Goal: Download file/media

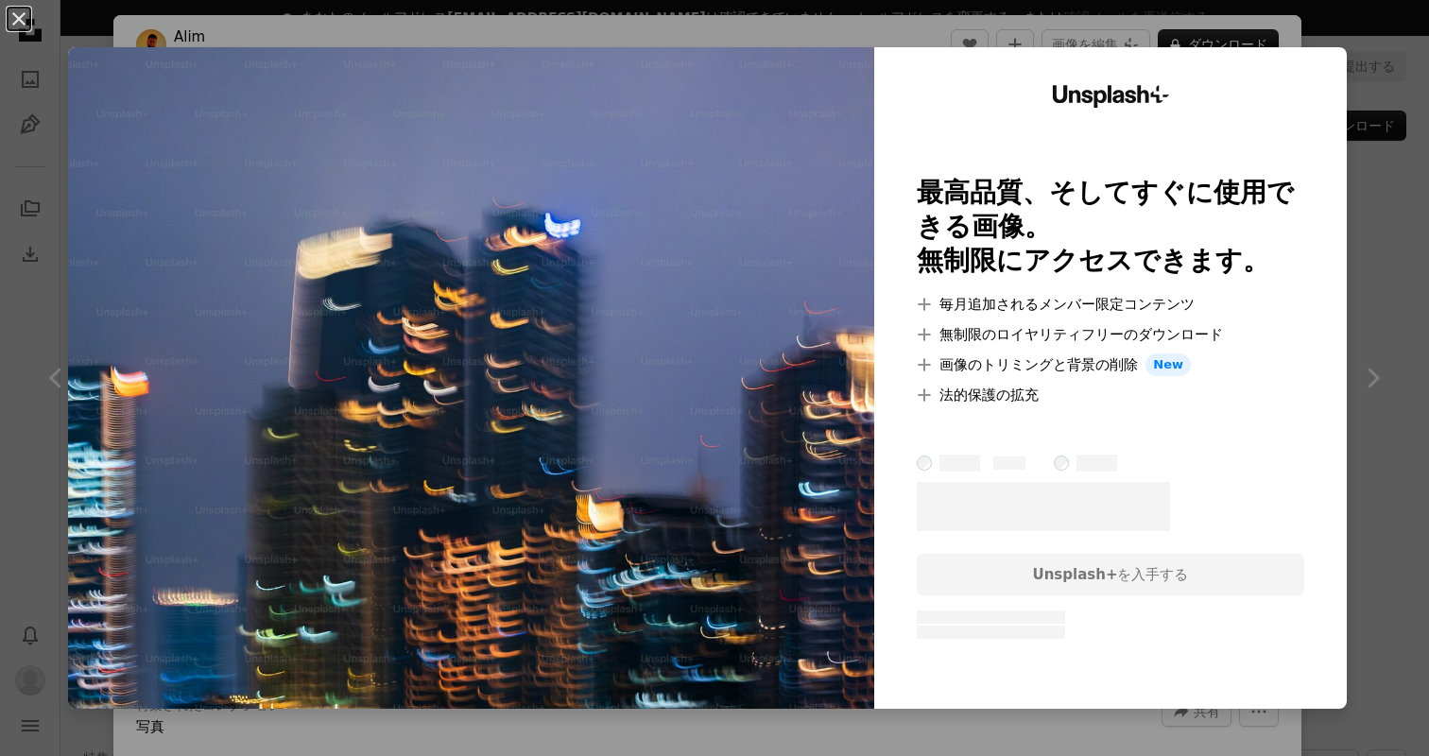
scroll to position [1475, 0]
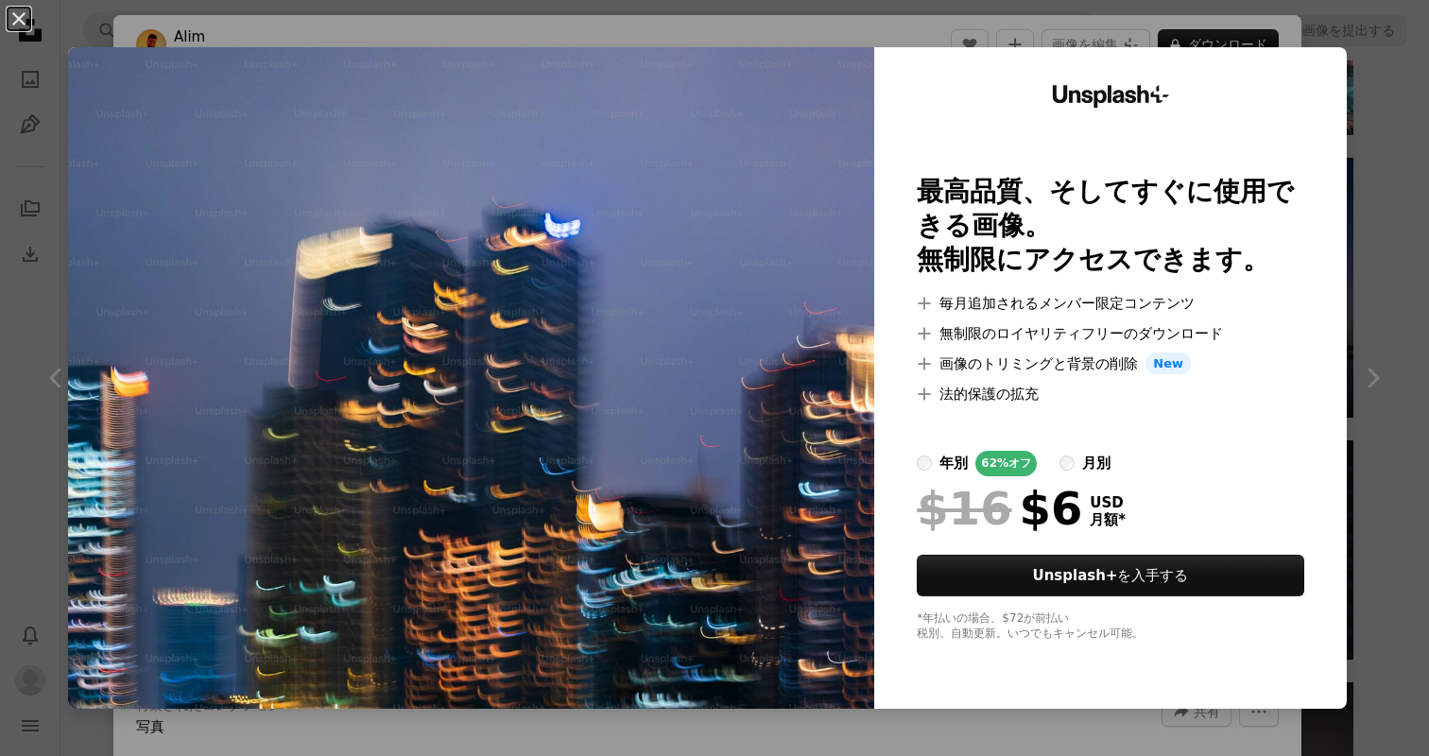
click at [1386, 188] on div "An X shape Unsplash+ 最高品質、そしてすぐに使用できる画像。 無制限にアクセスできます。 A plus sign 毎月追加されるメンバー限…" at bounding box center [714, 378] width 1429 height 756
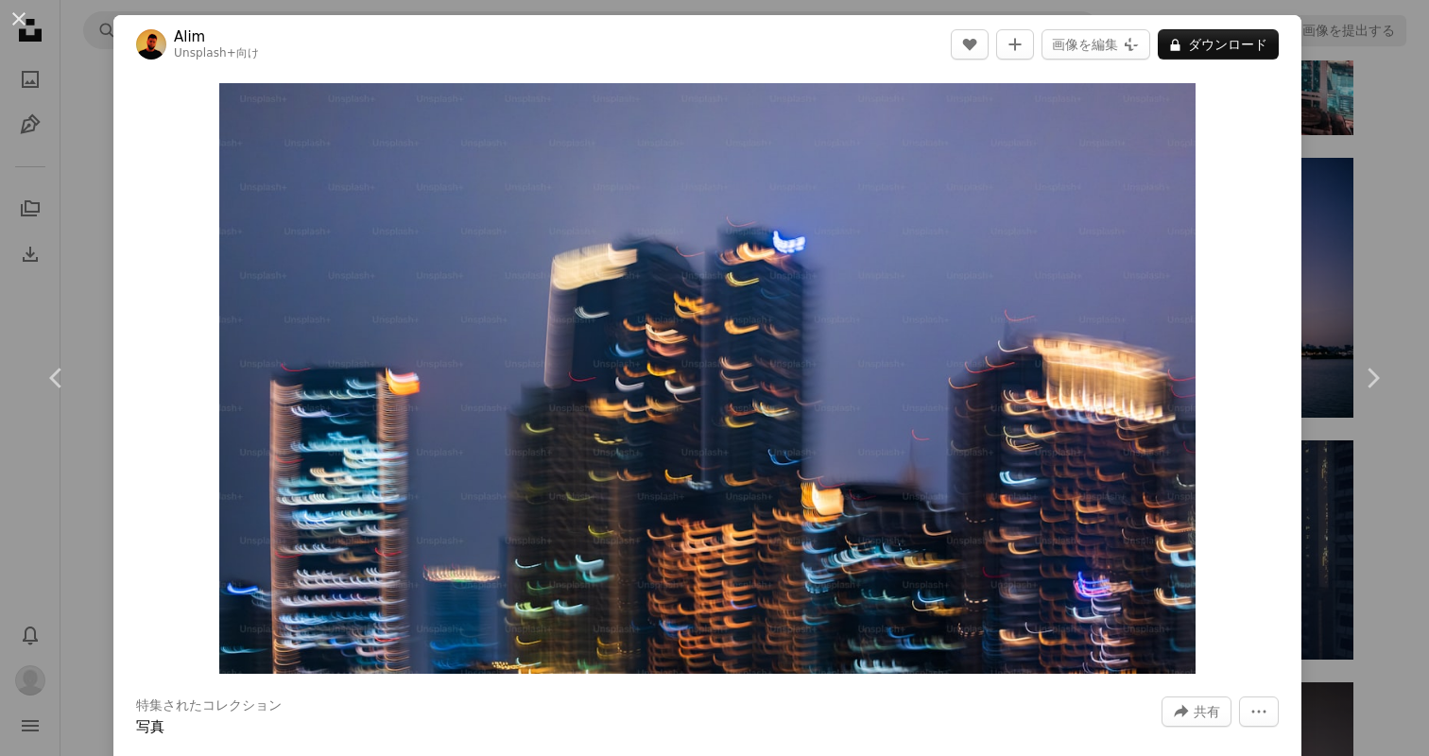
click at [86, 154] on div "An X shape Chevron left Chevron right Alim Unsplash+ 向け A heart A plus sign 画像を…" at bounding box center [714, 378] width 1429 height 756
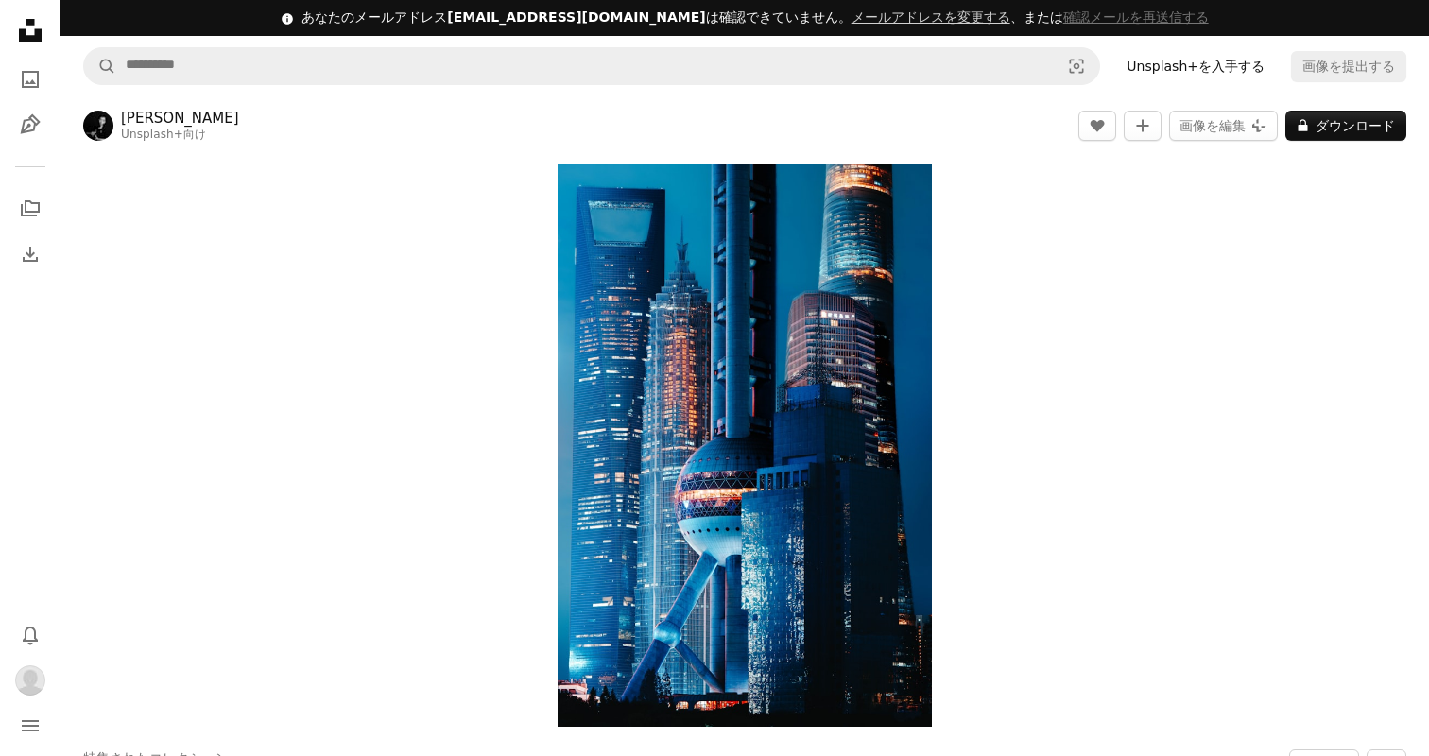
click at [30, 29] on icon "Unsplash logo Unsplash ホーム" at bounding box center [30, 30] width 38 height 38
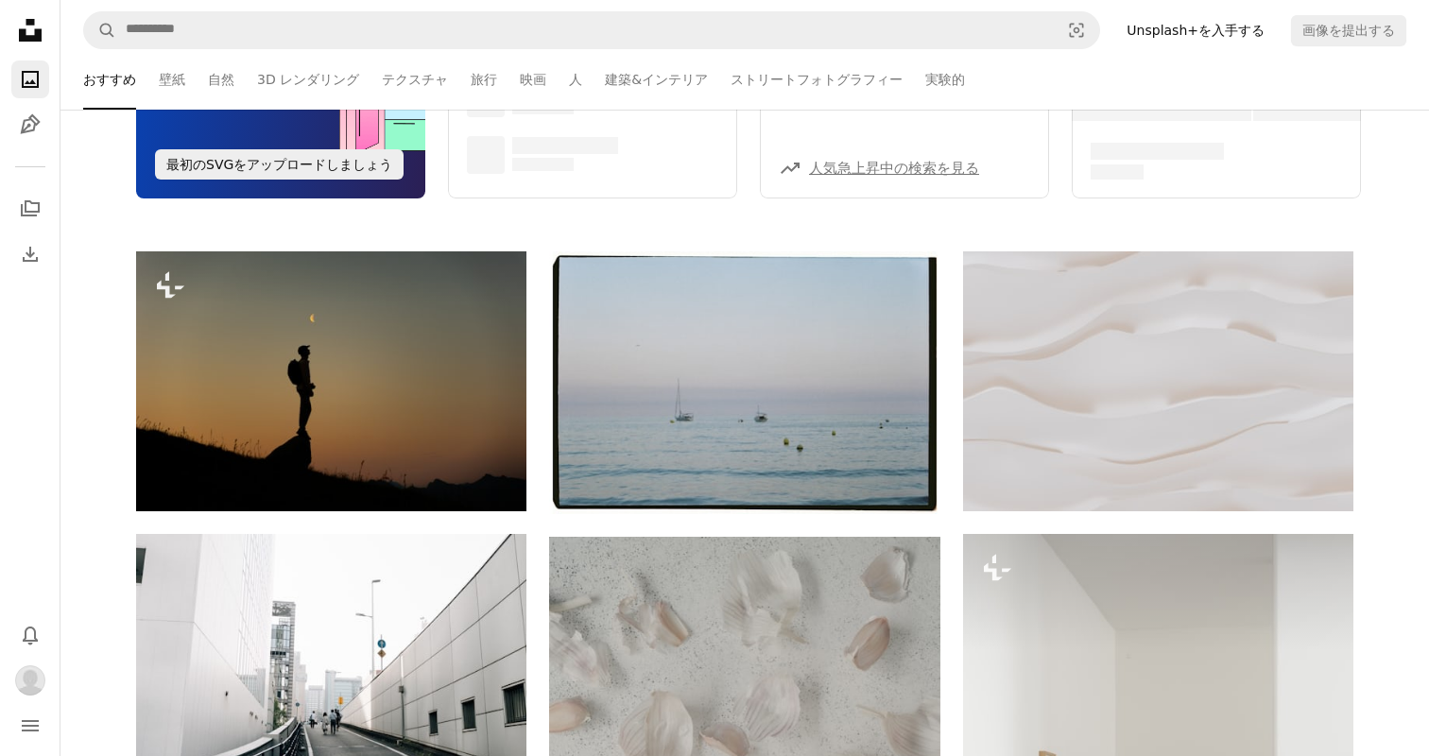
scroll to position [307, 0]
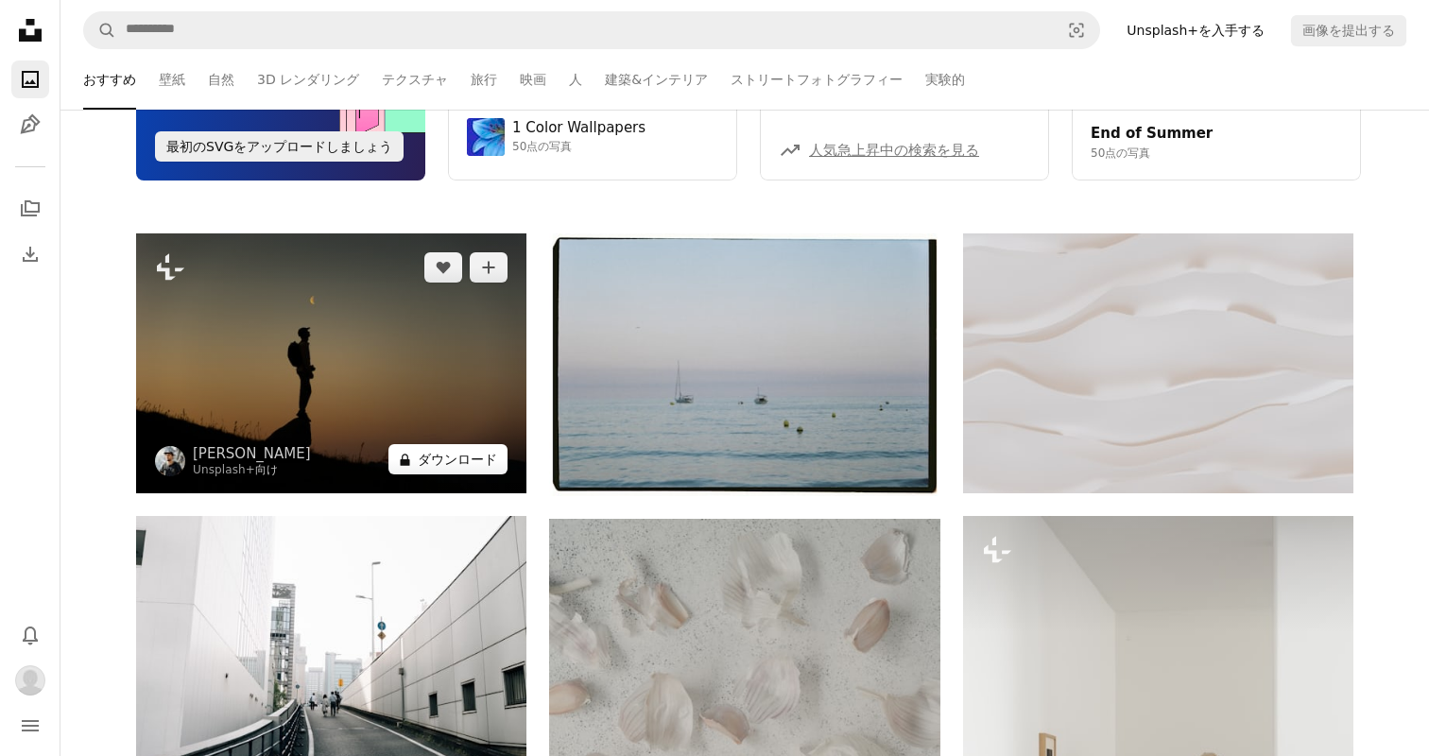
click at [493, 459] on button "A lock ダウンロード" at bounding box center [447, 459] width 119 height 30
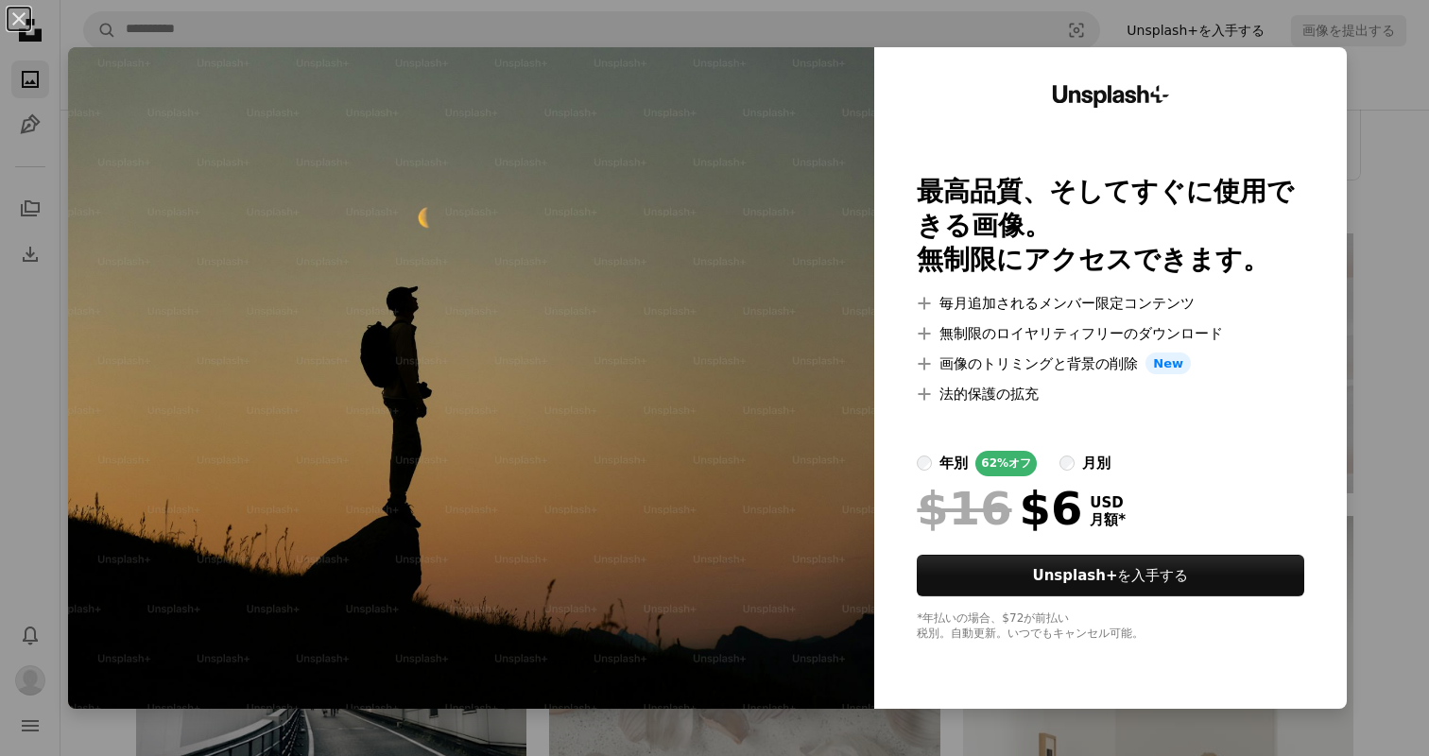
click at [1375, 262] on div "An X shape Unsplash+ 最高品質、そしてすぐに使用できる画像。 無制限にアクセスできます。 A plus sign 毎月追加されるメンバー限…" at bounding box center [714, 378] width 1429 height 756
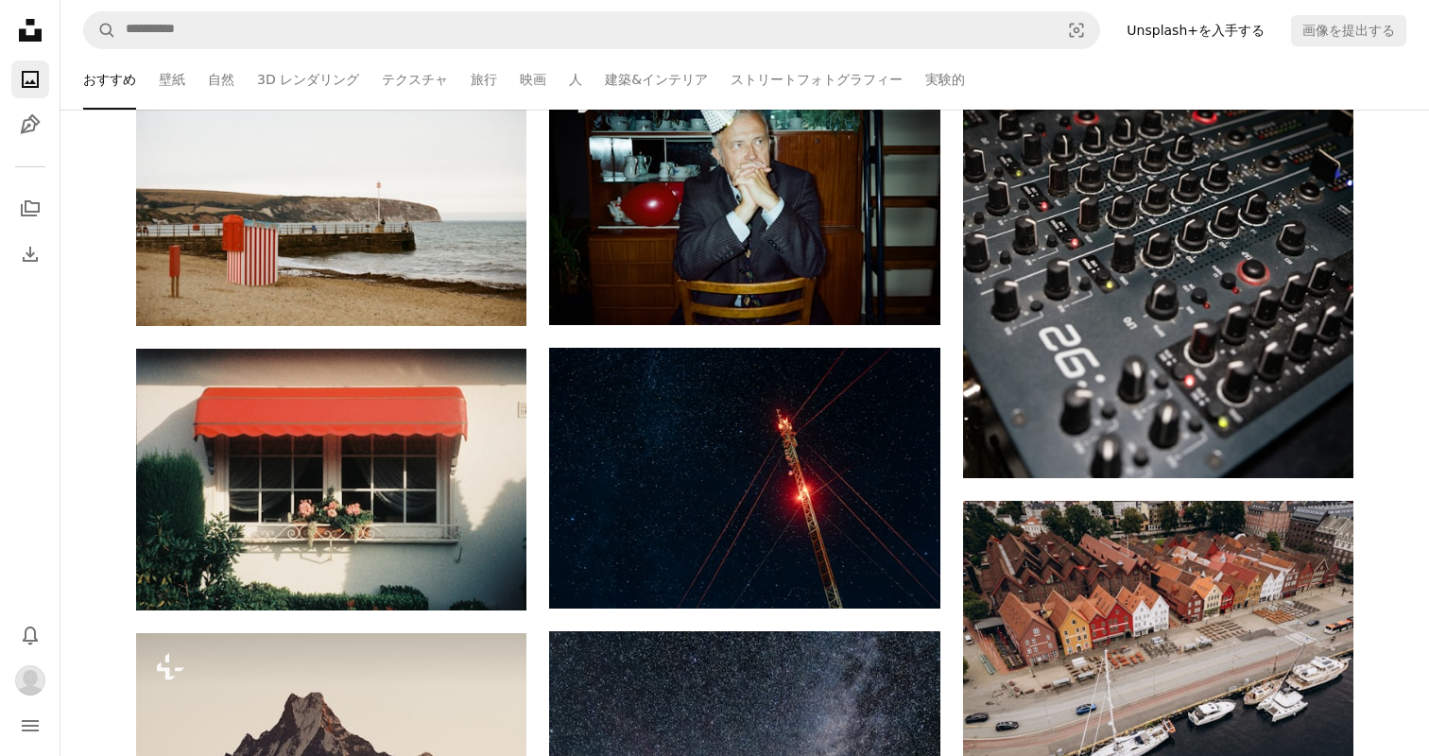
scroll to position [11672, 0]
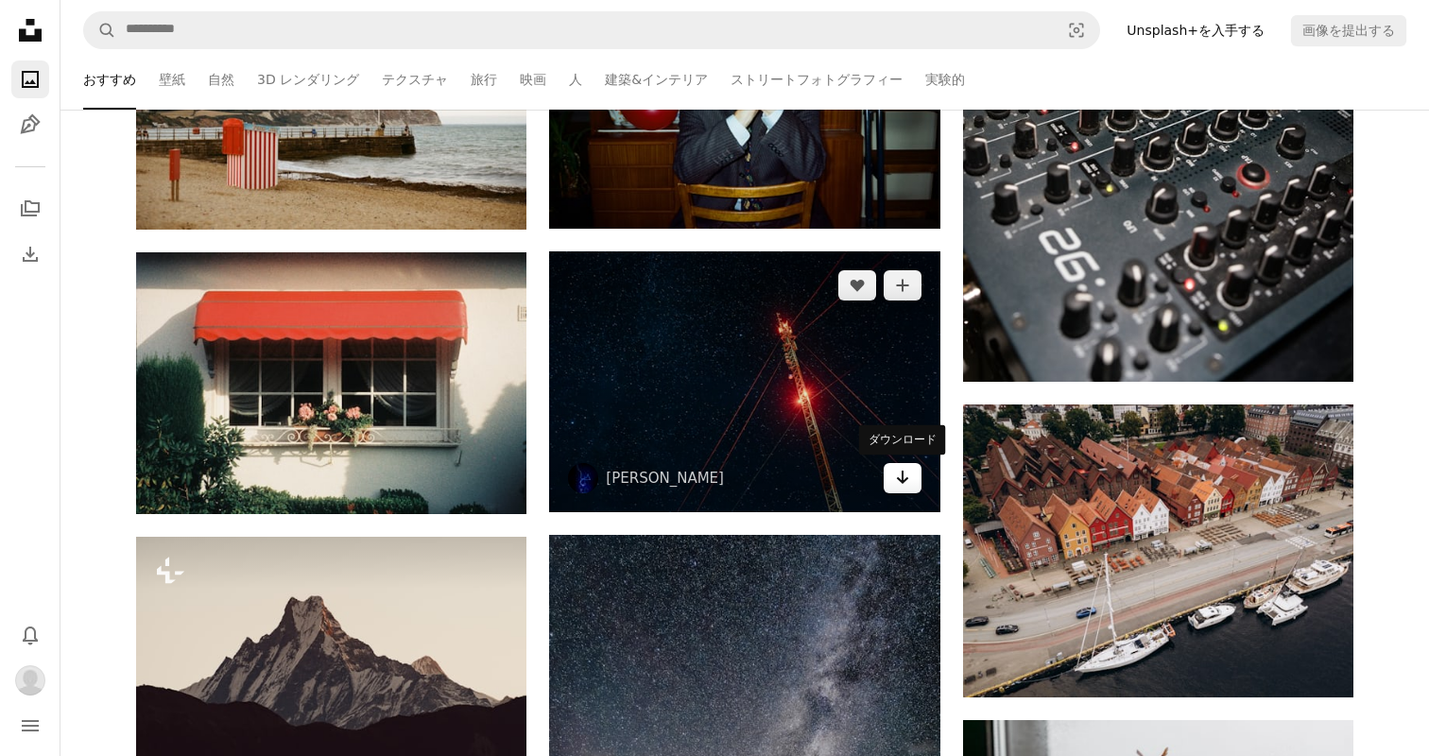
click at [908, 482] on icon "Arrow pointing down" at bounding box center [902, 477] width 15 height 23
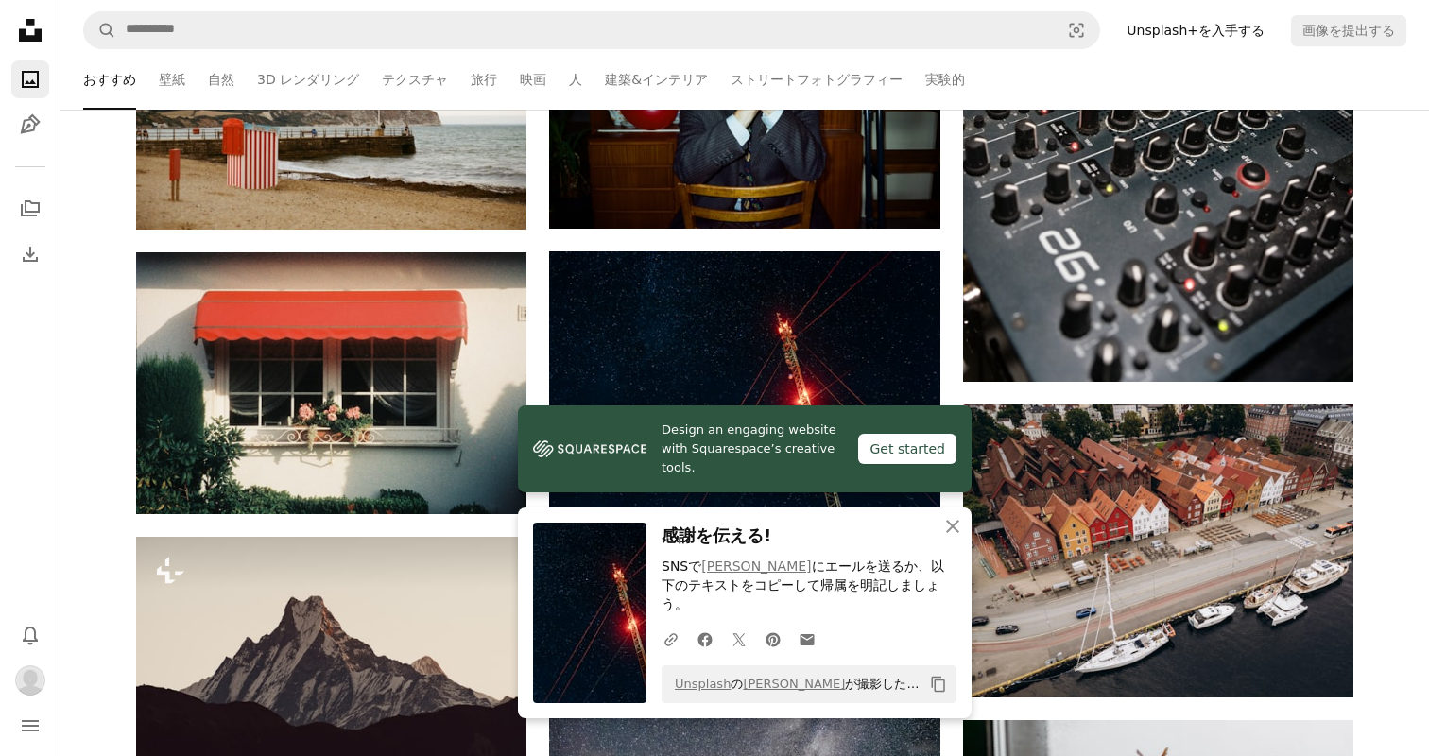
click at [952, 538] on icon "An X shape" at bounding box center [952, 526] width 23 height 23
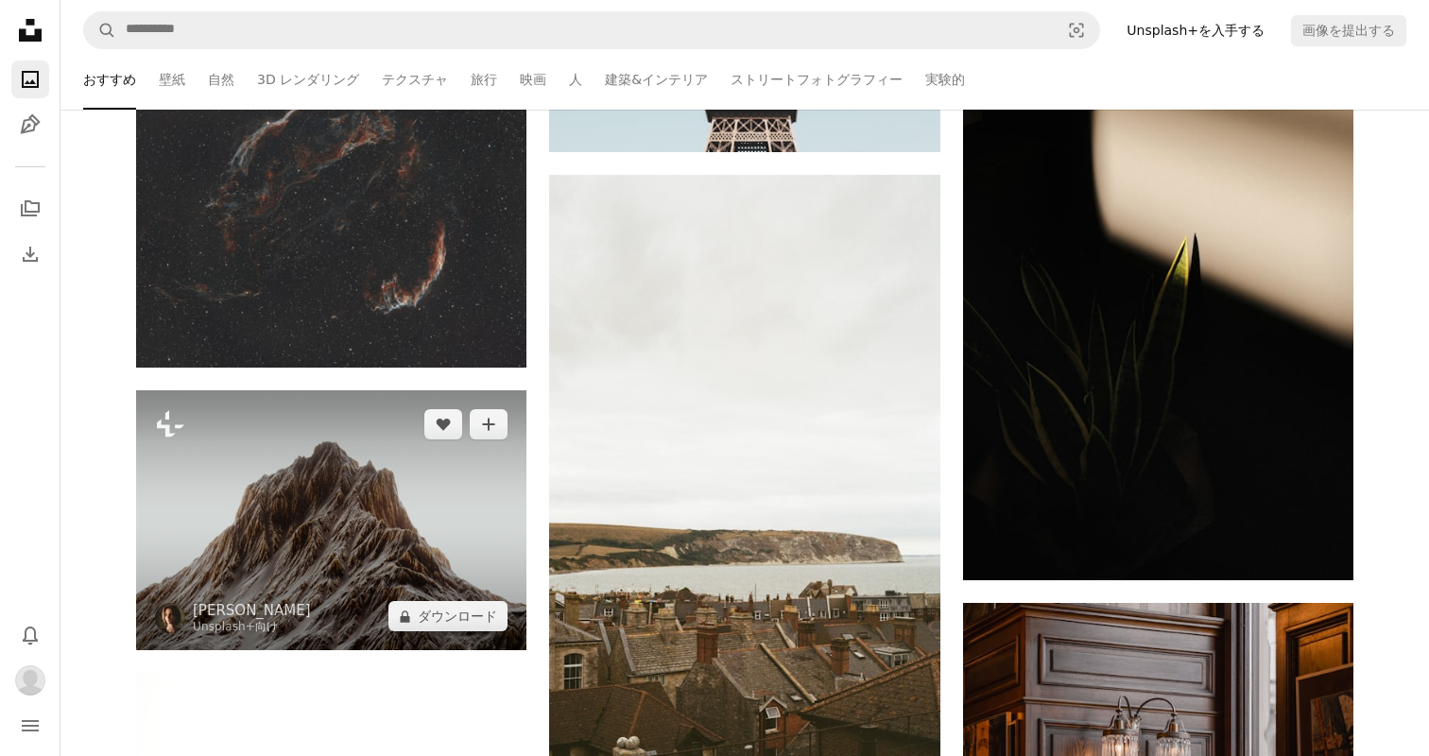
scroll to position [13409, 0]
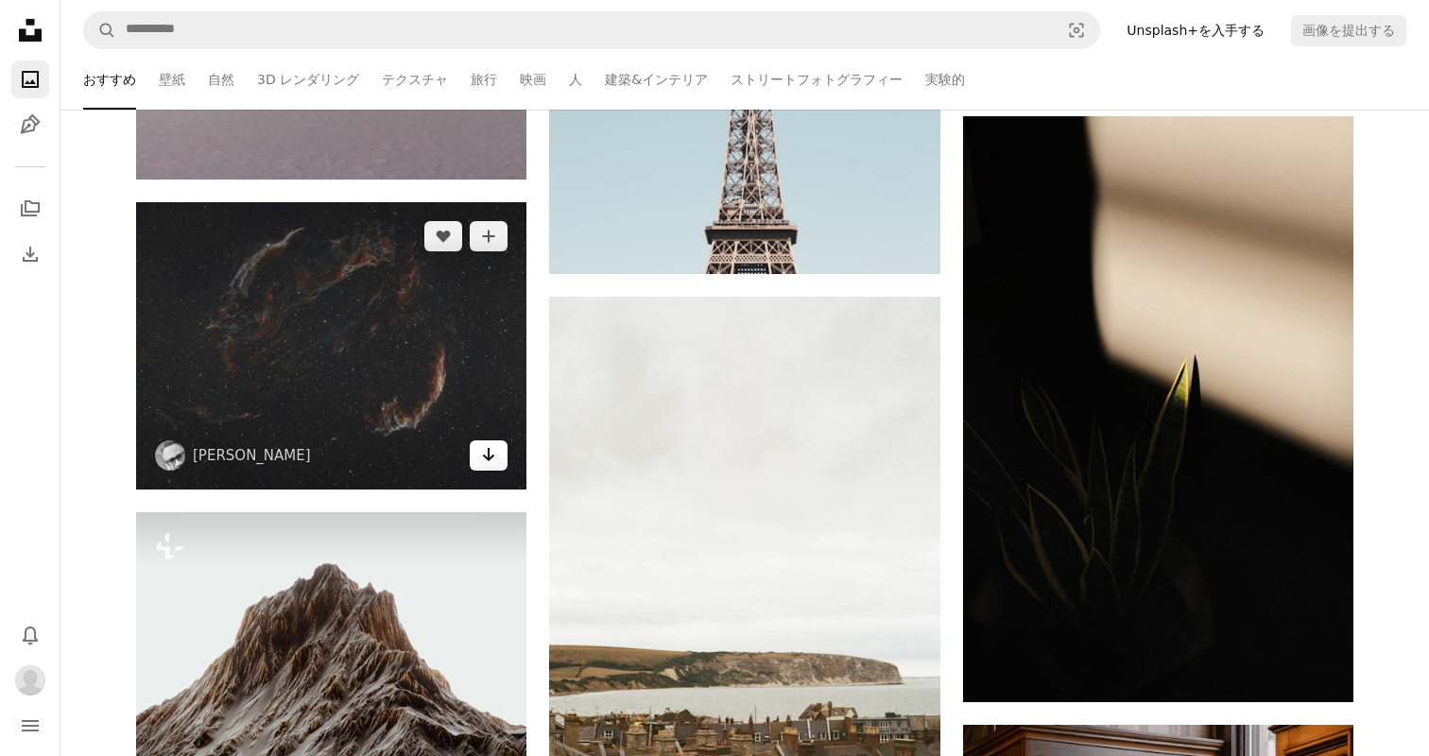
click at [492, 464] on icon "Arrow pointing down" at bounding box center [488, 454] width 15 height 23
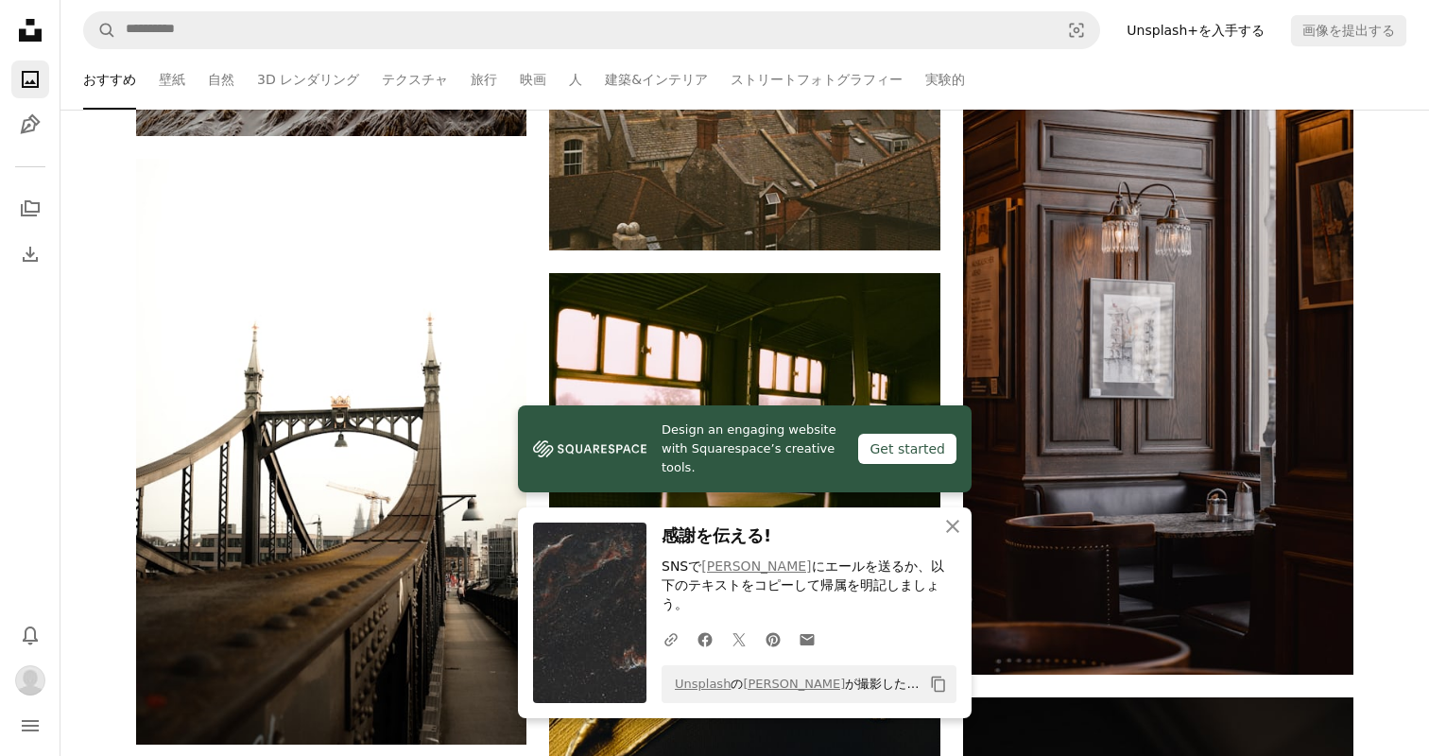
scroll to position [14093, 0]
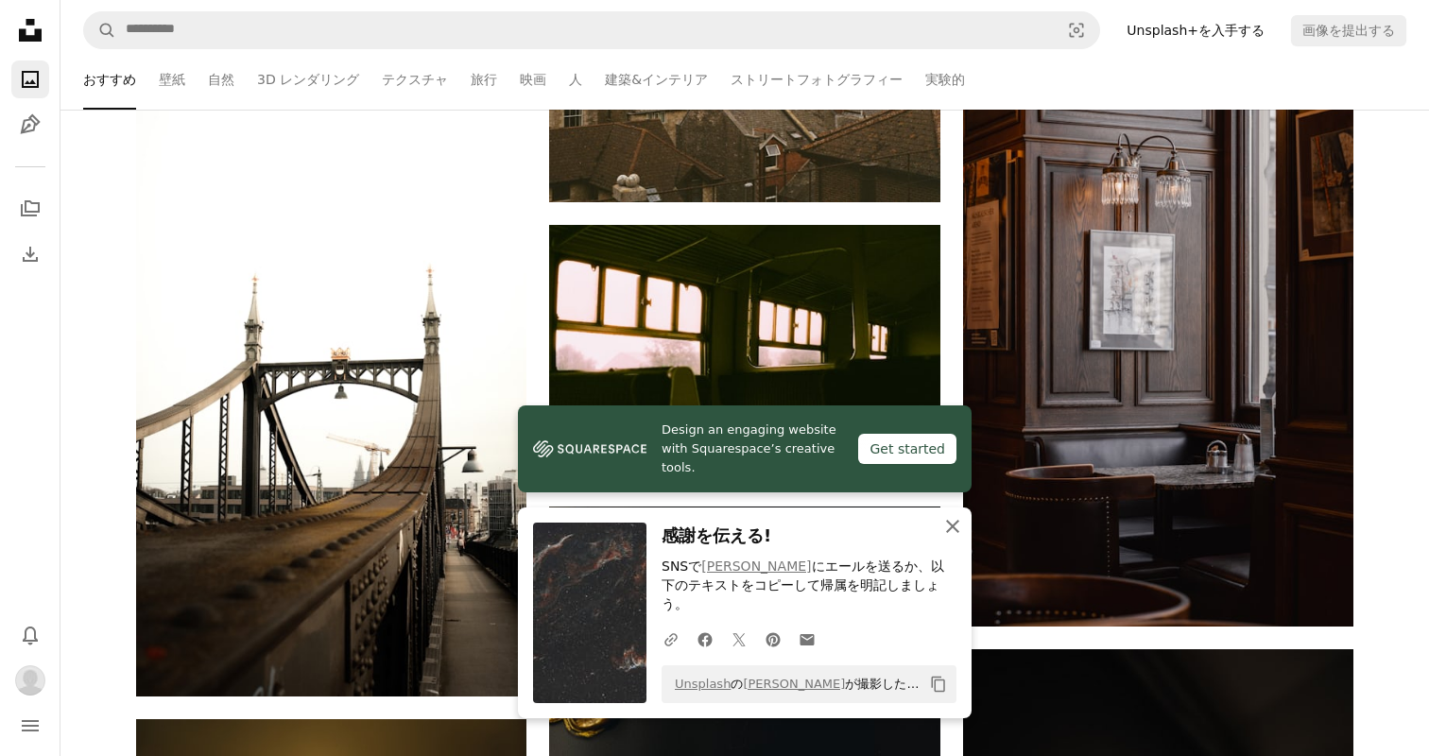
click at [954, 533] on icon "button" at bounding box center [952, 526] width 13 height 13
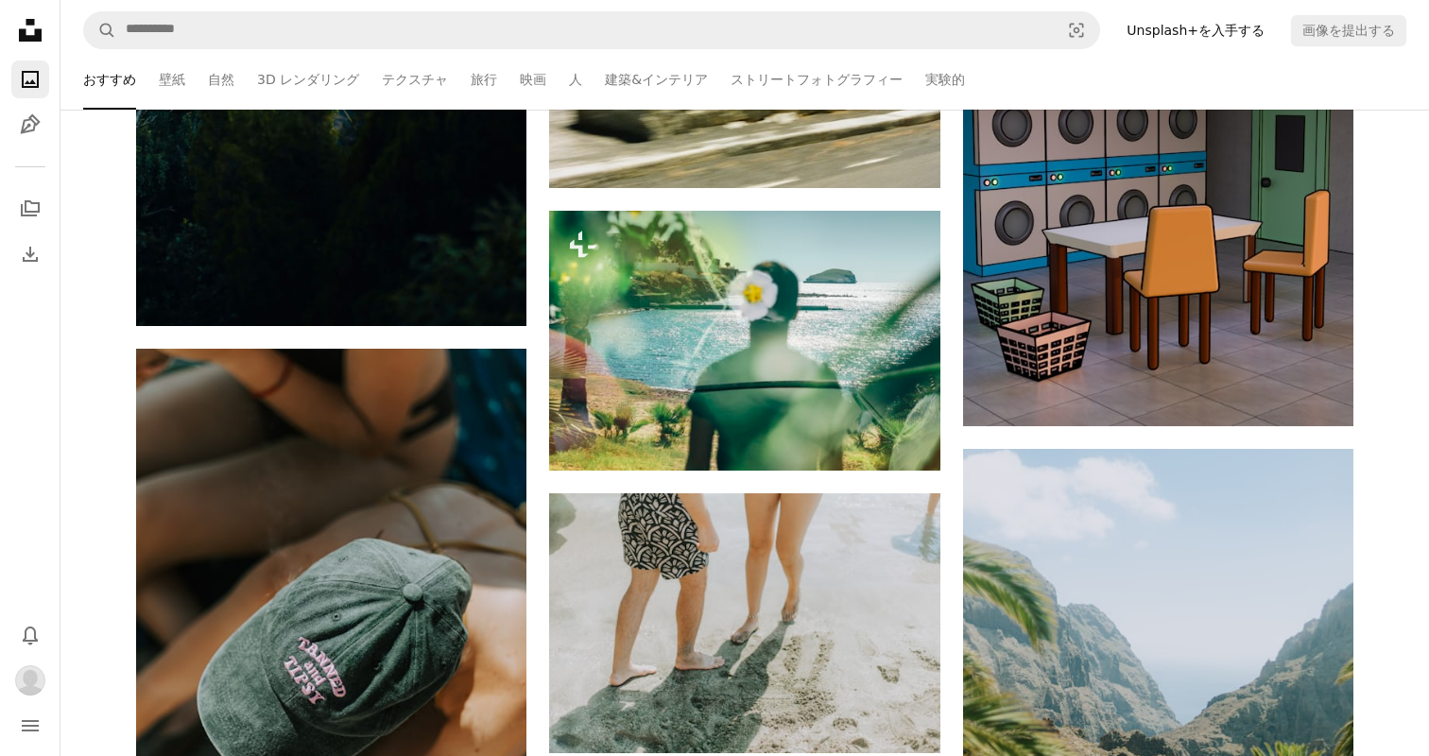
scroll to position [21167, 0]
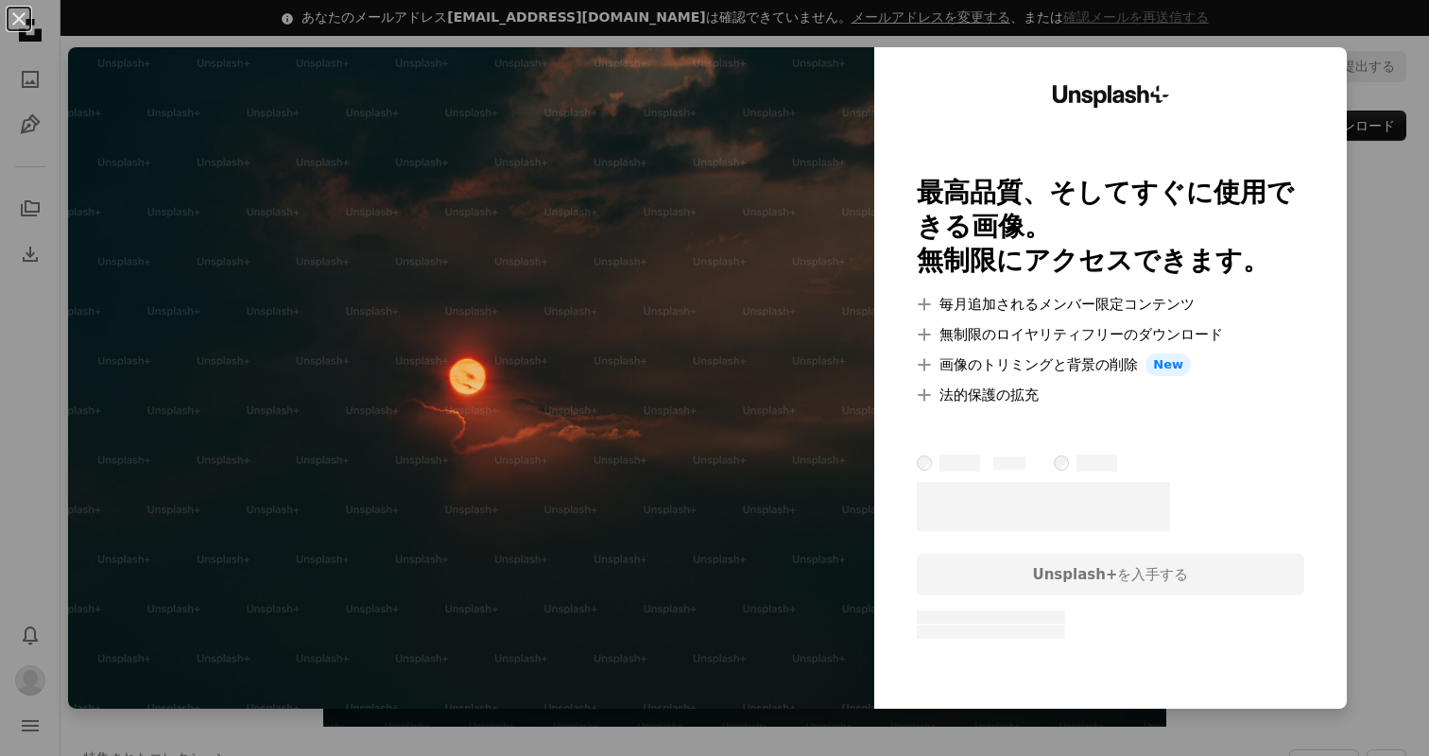
scroll to position [164, 0]
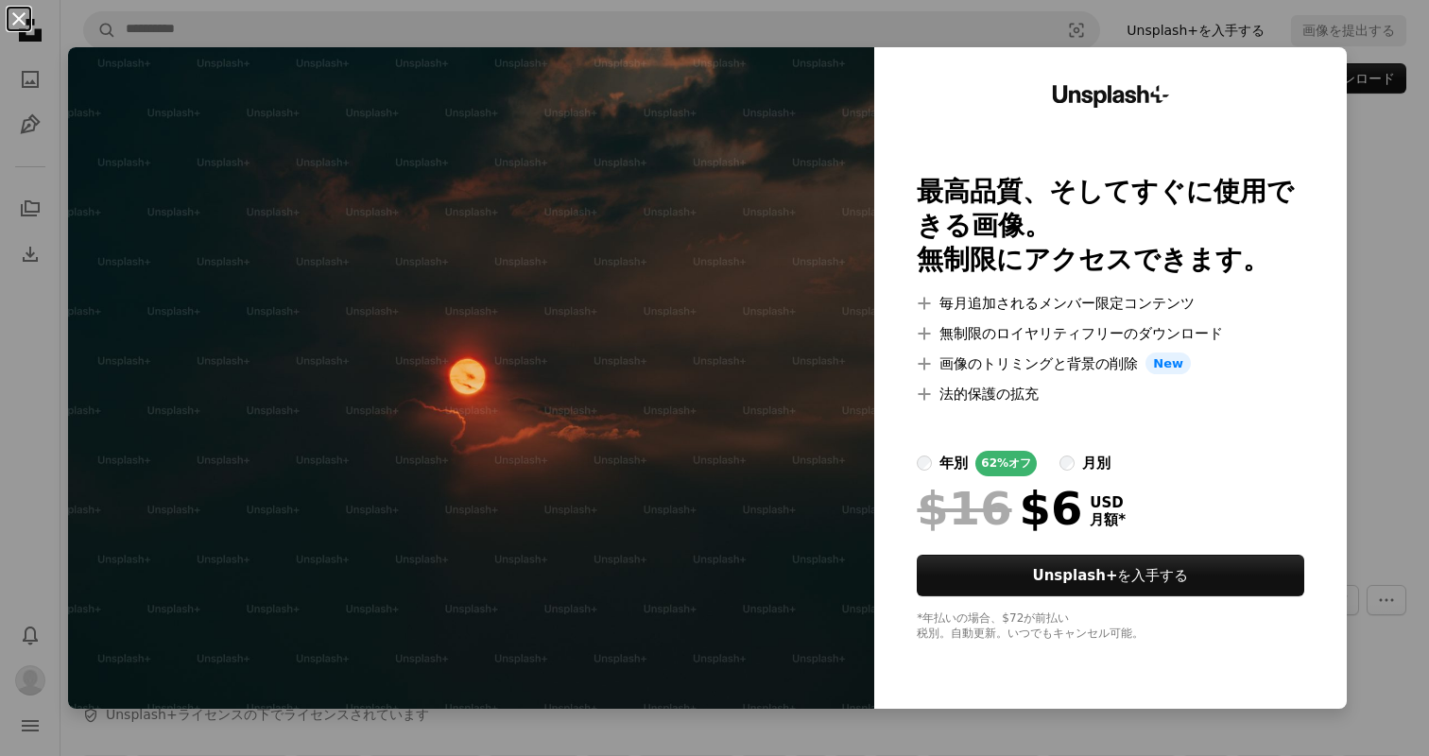
click at [13, 21] on button "An X shape" at bounding box center [19, 19] width 23 height 23
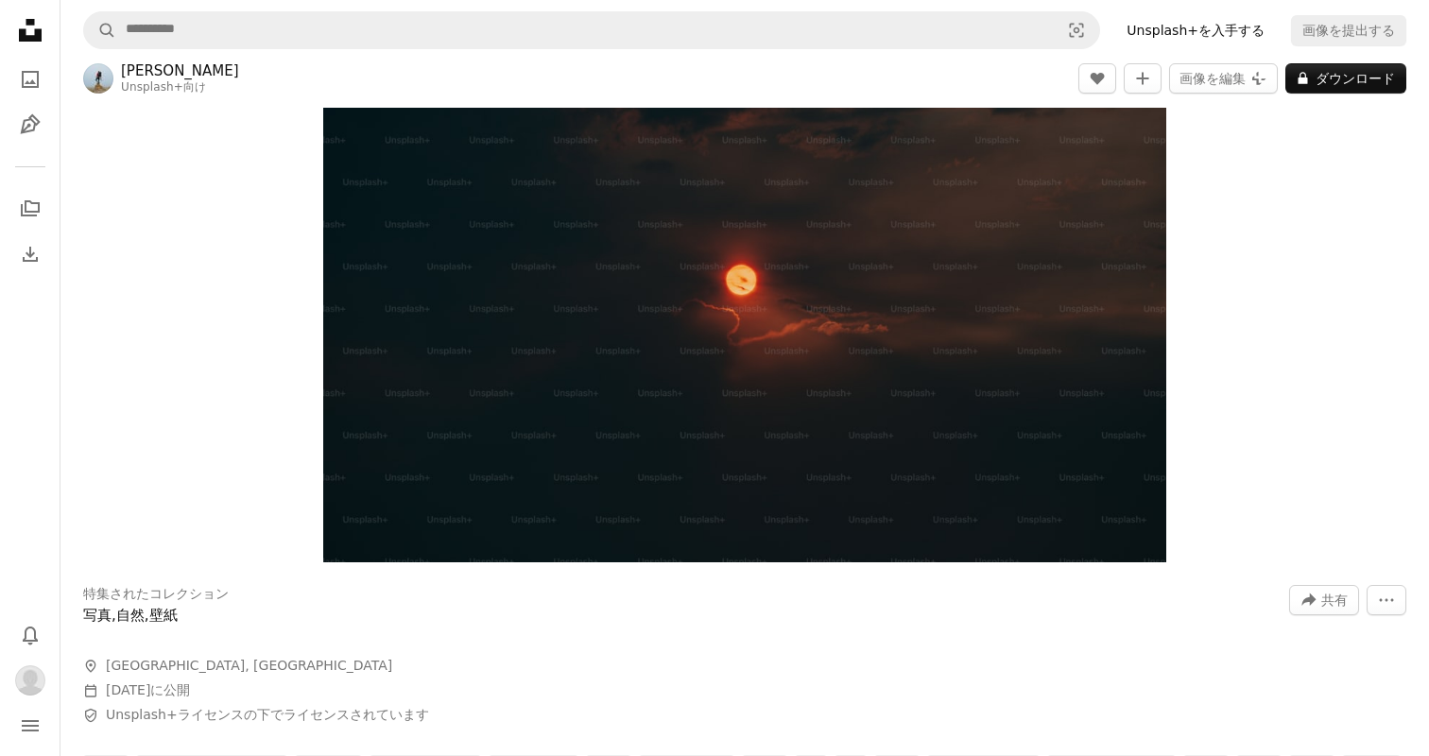
click at [186, 66] on link "Mathieu Odin" at bounding box center [180, 70] width 118 height 19
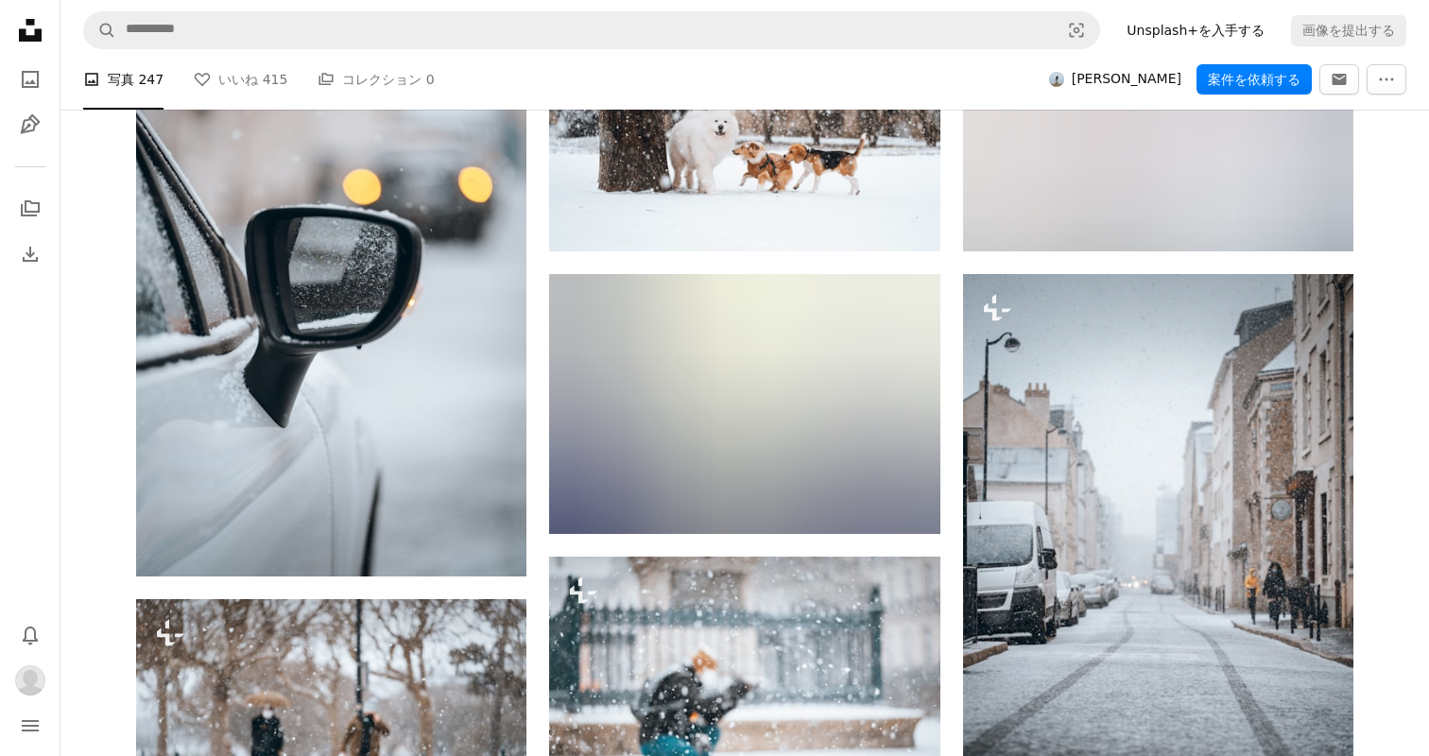
scroll to position [941, 0]
